Goal: Task Accomplishment & Management: Manage account settings

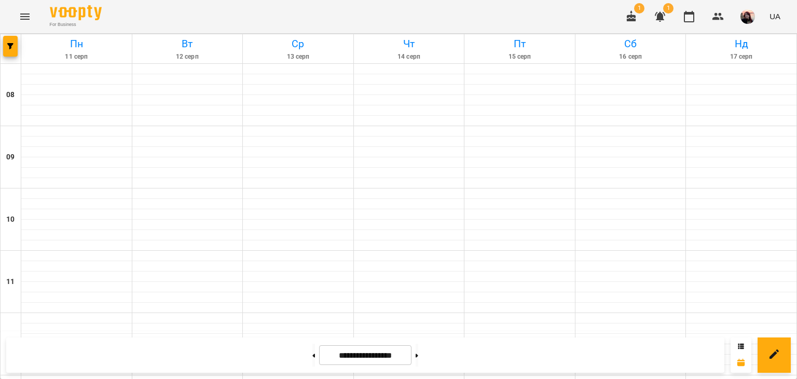
scroll to position [551, 0]
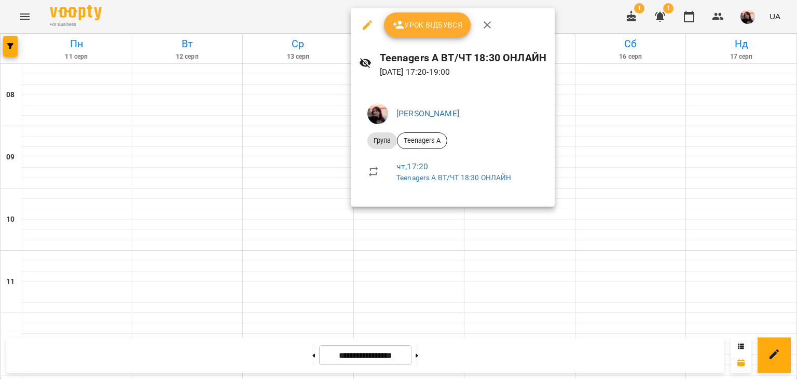
drag, startPoint x: 266, startPoint y: 177, endPoint x: 270, endPoint y: 182, distance: 6.6
click at [266, 177] on div at bounding box center [398, 189] width 797 height 379
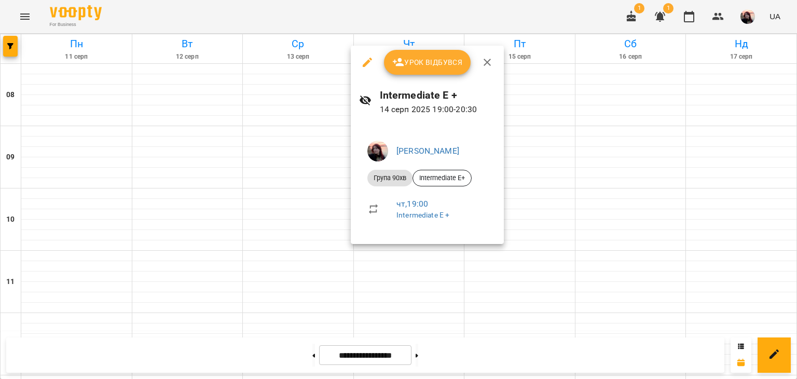
click at [405, 65] on span "Урок відбувся" at bounding box center [427, 62] width 71 height 12
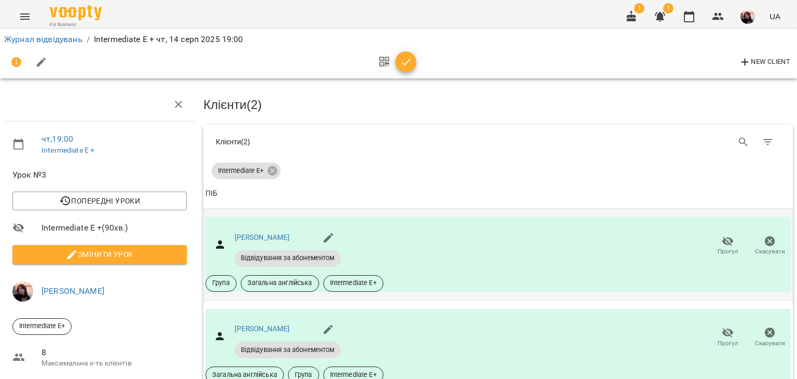
scroll to position [52, 0]
click at [717, 247] on span "Прогул" at bounding box center [727, 251] width 21 height 9
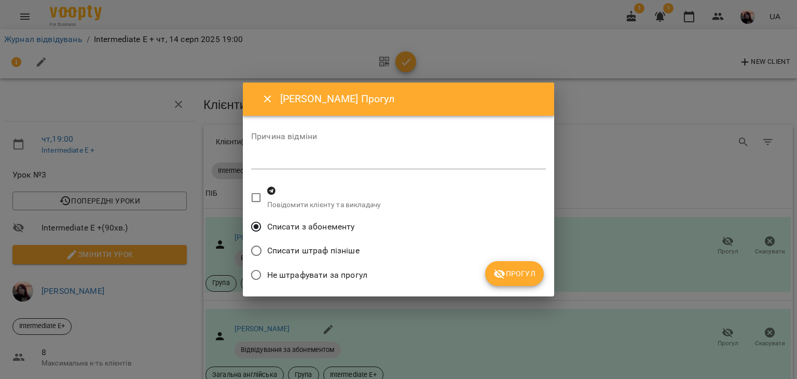
click at [529, 275] on span "Прогул" at bounding box center [514, 273] width 42 height 12
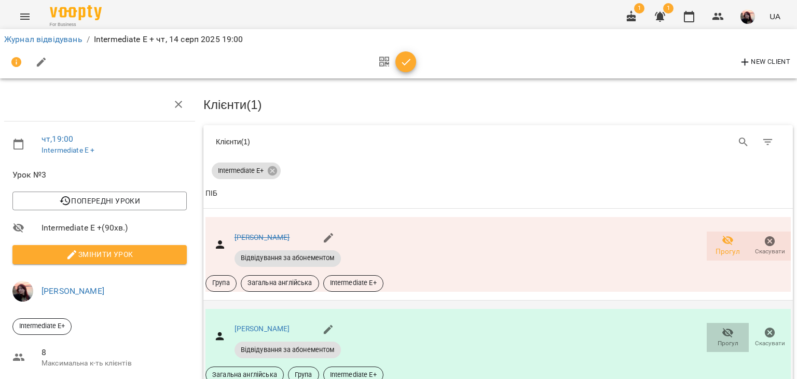
click at [721, 326] on icon "button" at bounding box center [727, 332] width 12 height 12
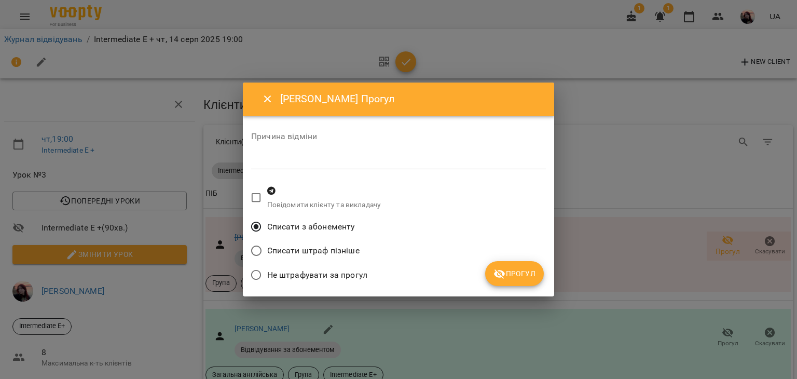
click at [517, 277] on span "Прогул" at bounding box center [514, 273] width 42 height 12
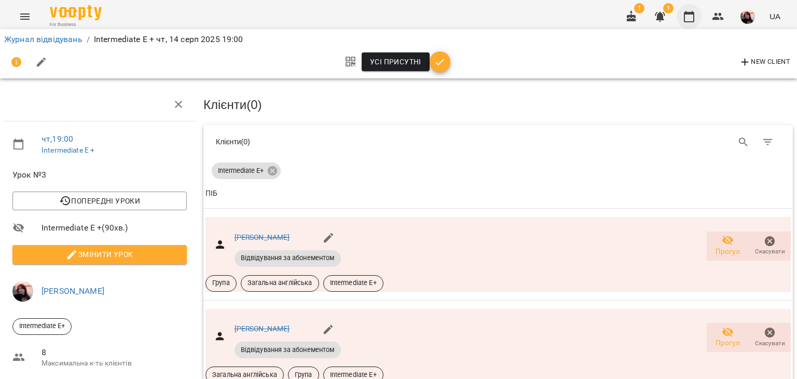
click at [689, 15] on icon "button" at bounding box center [689, 16] width 12 height 12
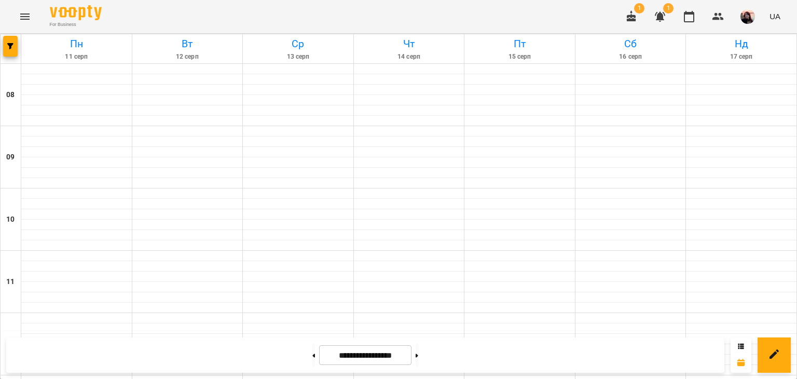
scroll to position [551, 0]
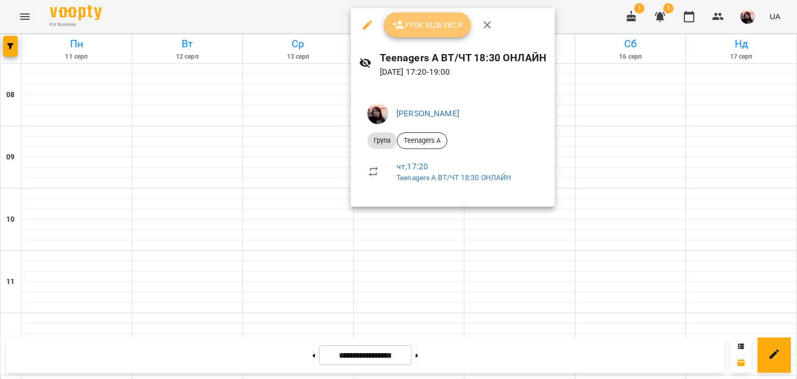
click at [425, 29] on span "Урок відбувся" at bounding box center [427, 25] width 71 height 12
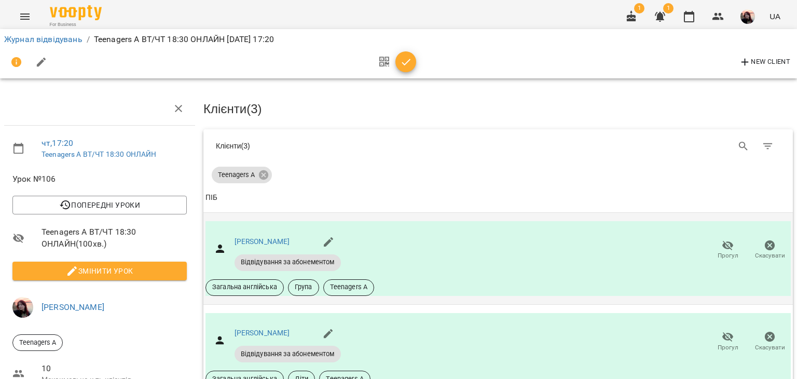
scroll to position [104, 0]
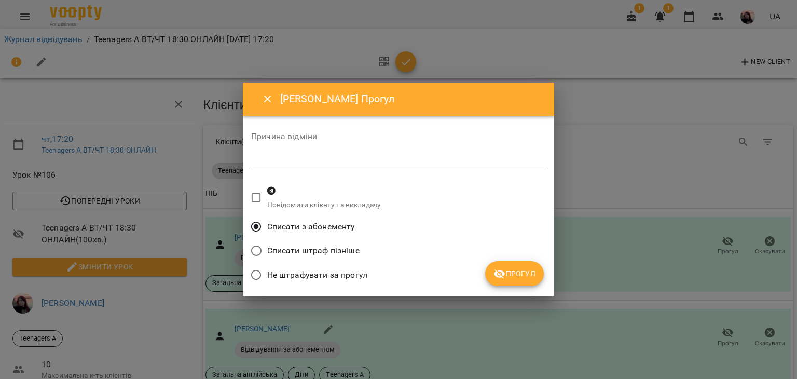
click at [505, 279] on icon "submit" at bounding box center [499, 274] width 12 height 12
